Goal: Find specific page/section

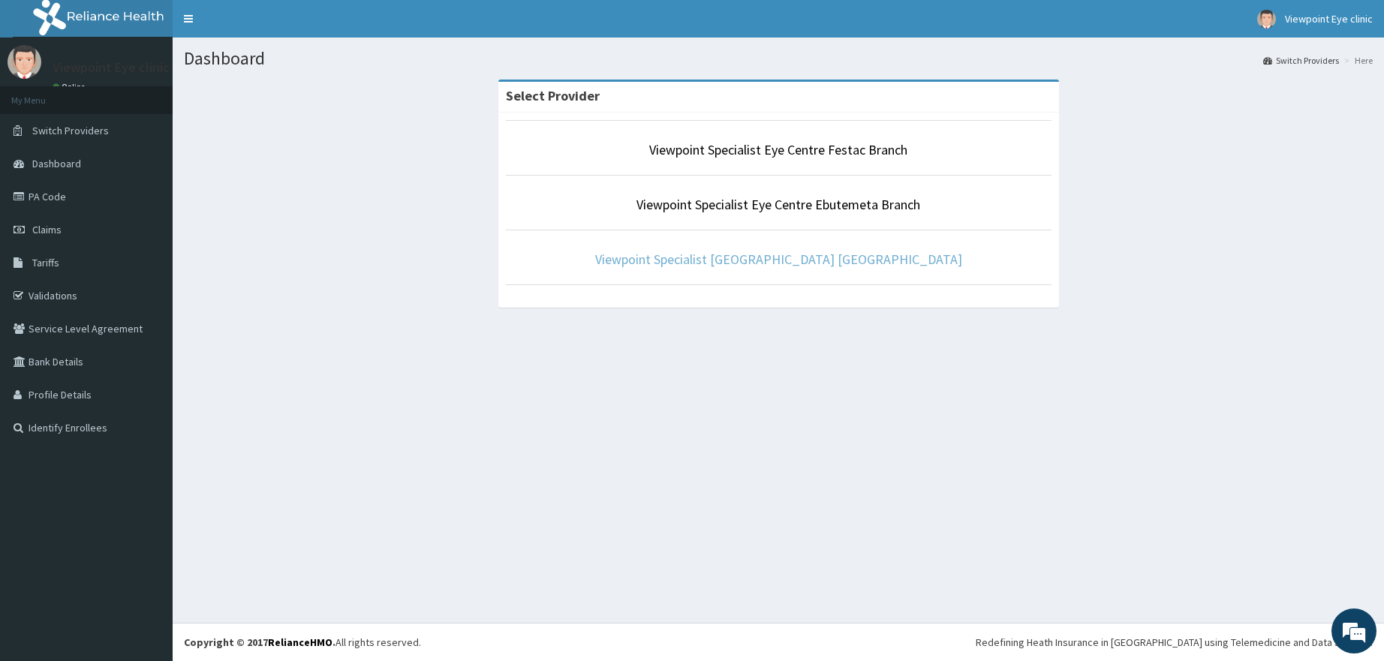
click at [756, 260] on link "Viewpoint Specialist [GEOGRAPHIC_DATA] [GEOGRAPHIC_DATA]" at bounding box center [778, 259] width 367 height 17
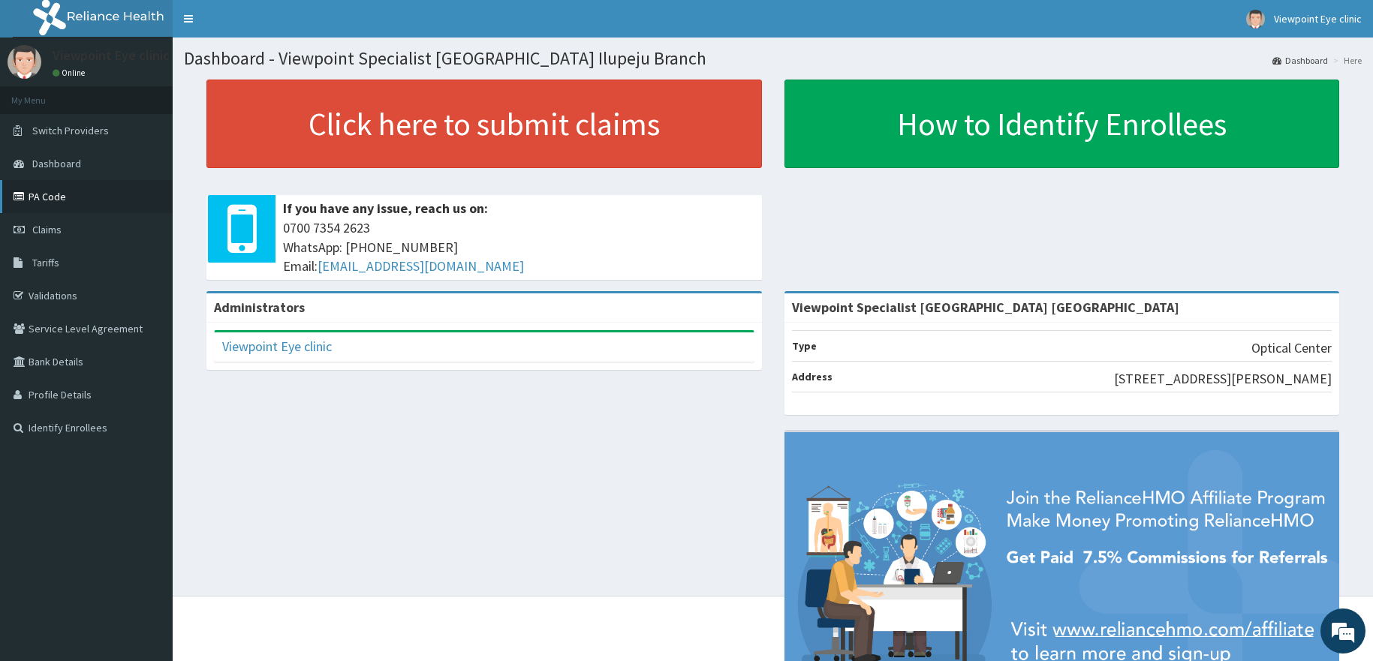
click at [50, 201] on link "PA Code" at bounding box center [86, 196] width 173 height 33
